Goal: Information Seeking & Learning: Find specific page/section

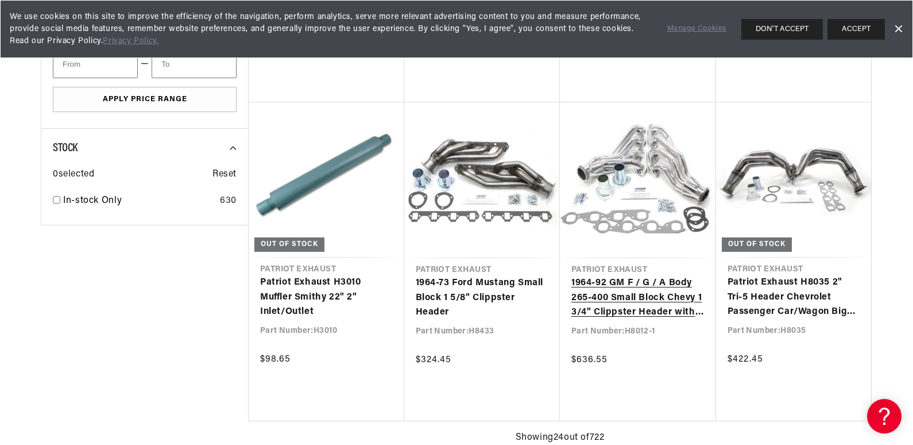
scroll to position [0, 718]
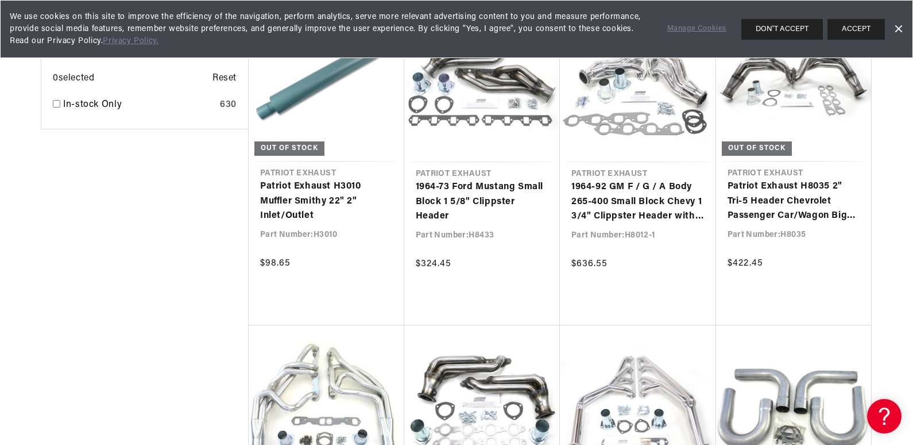
scroll to position [2126, 0]
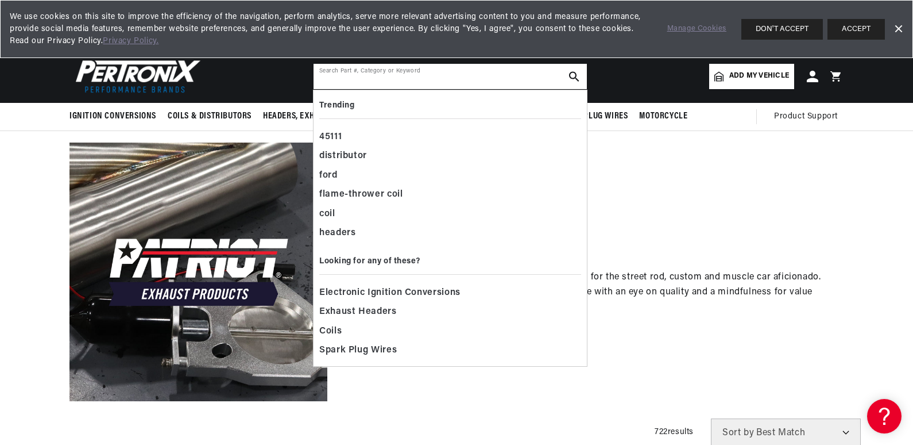
click at [349, 69] on input "text" at bounding box center [450, 76] width 273 height 25
click at [862, 25] on button "ACCEPT" at bounding box center [856, 29] width 57 height 21
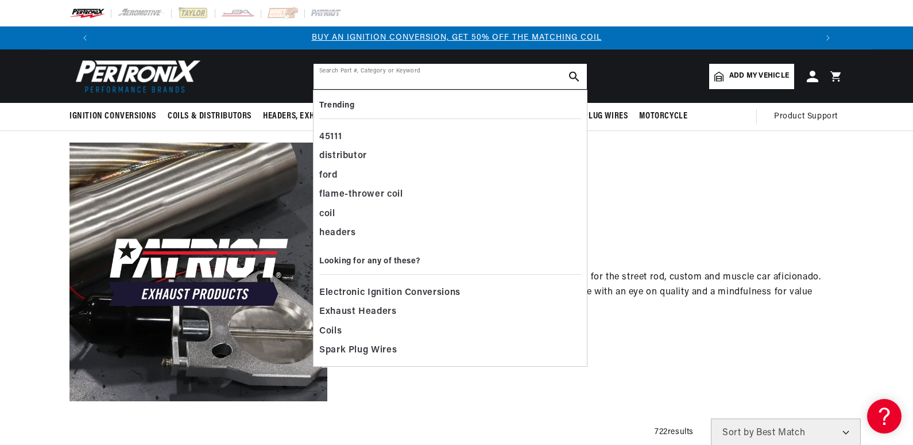
click at [350, 78] on input "text" at bounding box center [450, 76] width 273 height 25
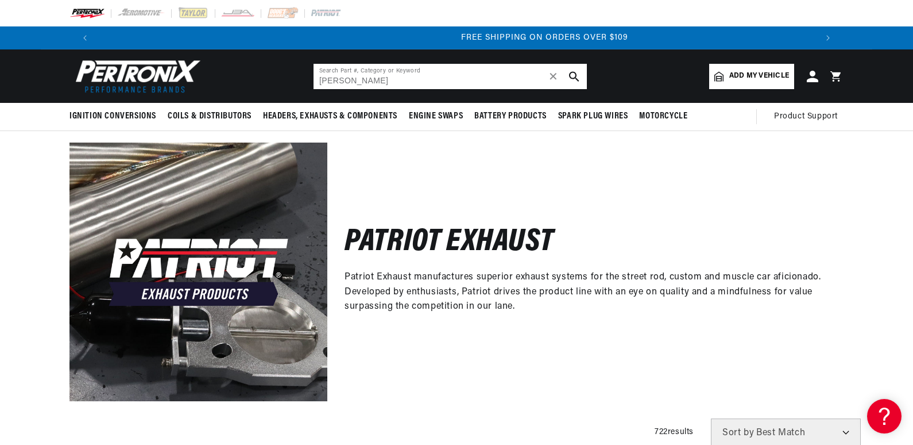
scroll to position [0, 1435]
type input "harley davidson"
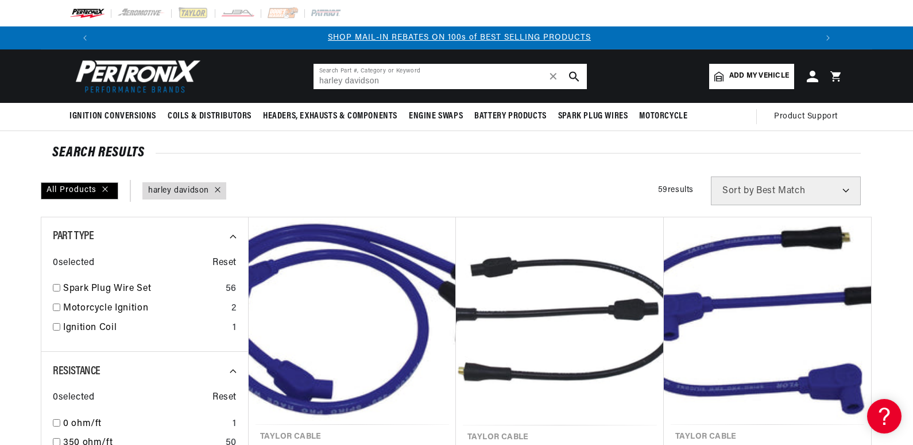
click at [379, 79] on input "harley davidson" at bounding box center [450, 76] width 273 height 25
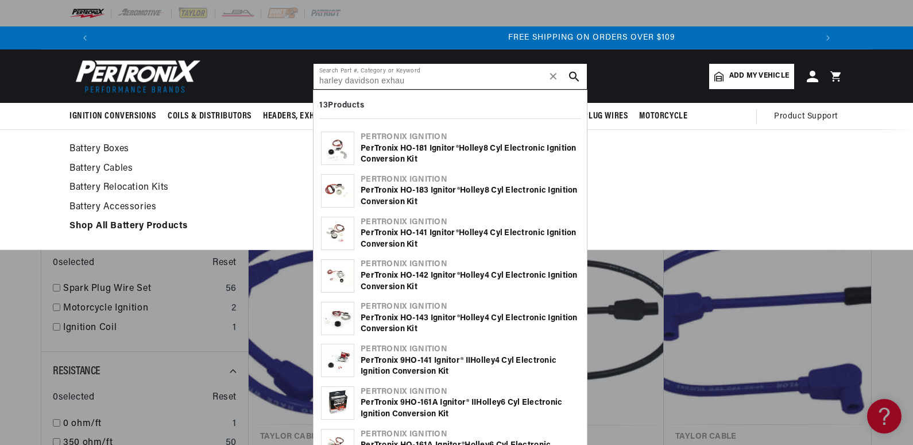
scroll to position [0, 1435]
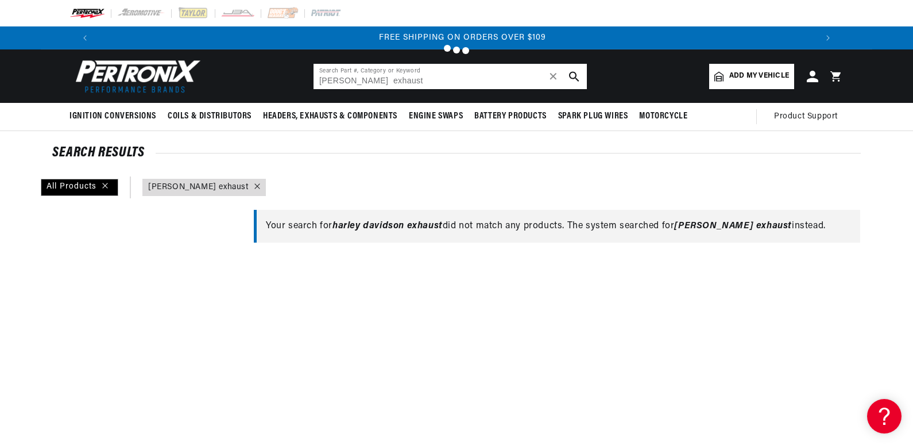
type input "harley davidson"
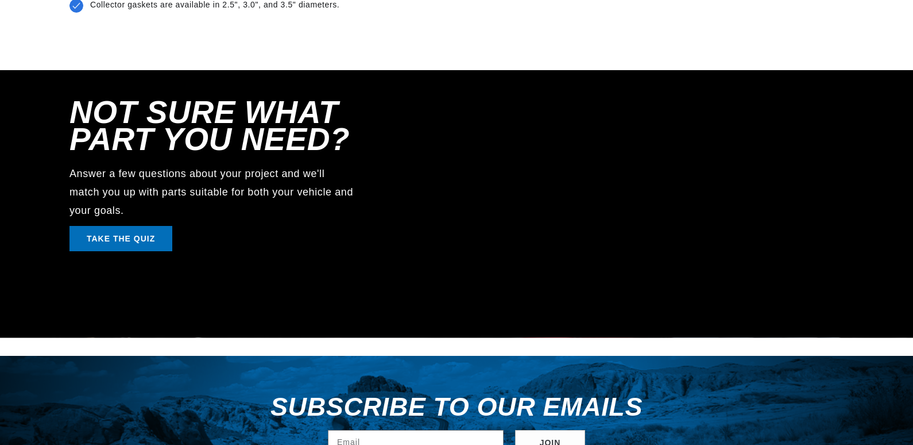
scroll to position [2941, 0]
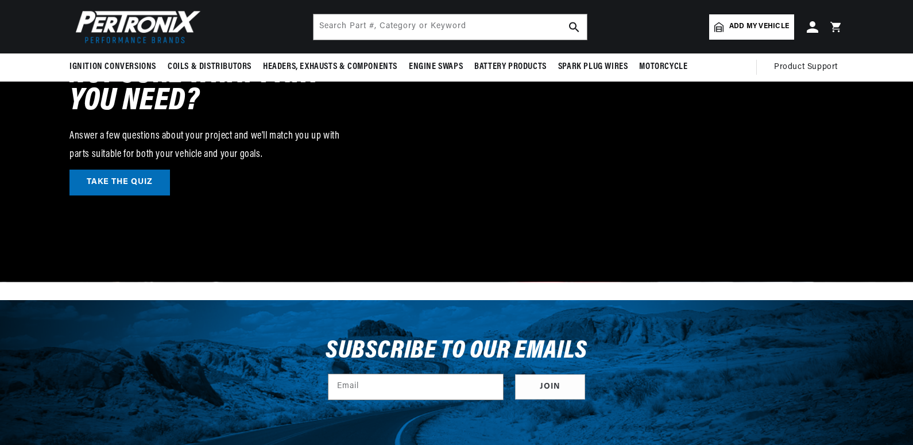
scroll to position [2142, 0]
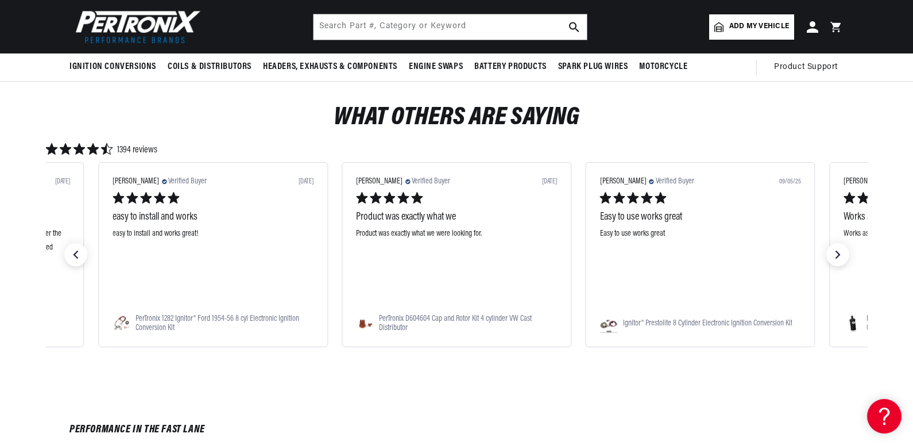
scroll to position [1032, 0]
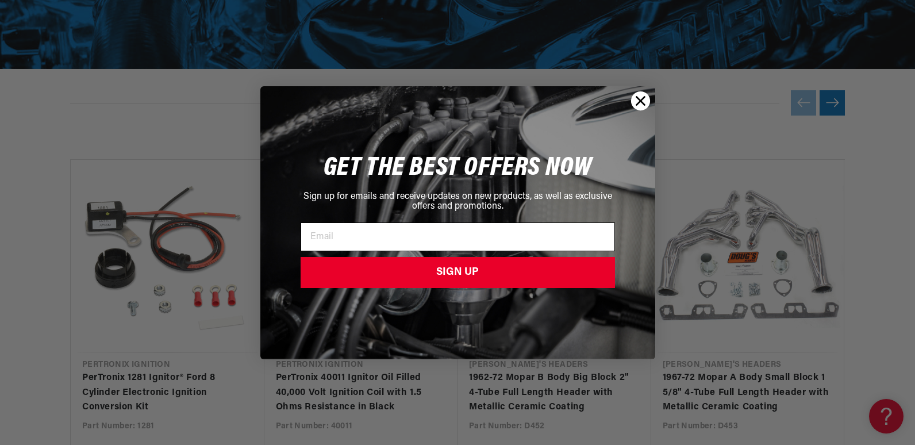
scroll to position [0, 1435]
